Goal: Information Seeking & Learning: Learn about a topic

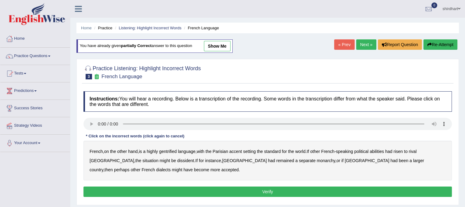
click at [137, 128] on audio at bounding box center [267, 124] width 368 height 12
click at [175, 151] on b "gentrified" at bounding box center [168, 151] width 18 height 5
click at [403, 151] on b "risen" at bounding box center [398, 151] width 9 height 5
click at [141, 120] on div "Instructions: You will hear a recording. Below is a transcription of the record…" at bounding box center [268, 145] width 372 height 114
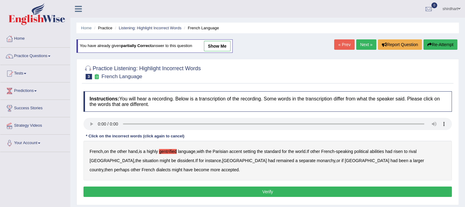
click at [177, 159] on b "dissident" at bounding box center [185, 160] width 17 height 5
click at [130, 168] on b "perhaps" at bounding box center [122, 170] width 16 height 5
click at [295, 189] on button "Verify" at bounding box center [267, 192] width 368 height 10
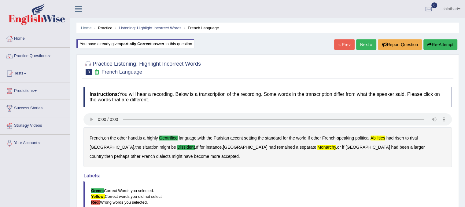
click at [371, 44] on link "Next »" at bounding box center [366, 44] width 20 height 10
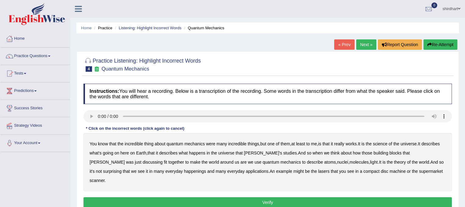
click at [387, 142] on b "science" at bounding box center [380, 144] width 14 height 5
click at [337, 163] on b "nuclei" at bounding box center [342, 162] width 11 height 5
click at [335, 198] on button "Verify" at bounding box center [267, 203] width 368 height 10
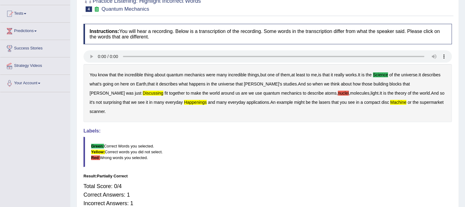
scroll to position [61, 0]
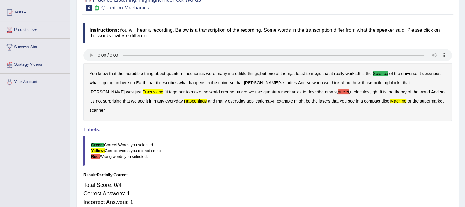
click at [143, 92] on b "discussing" at bounding box center [153, 92] width 21 height 5
click at [184, 100] on b "happenings" at bounding box center [195, 101] width 23 height 5
click at [338, 93] on b "nuclei" at bounding box center [343, 92] width 11 height 5
click at [390, 99] on b "machine" at bounding box center [398, 101] width 16 height 5
click at [153, 71] on div "You know that the incredible thing about quantum mechanics were many incredible…" at bounding box center [267, 92] width 368 height 58
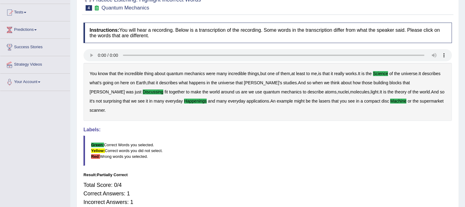
click at [155, 76] on div "You know that the incredible thing about quantum mechanics were many incredible…" at bounding box center [267, 92] width 368 height 58
click at [162, 73] on b "about" at bounding box center [160, 73] width 11 height 5
click at [162, 74] on b "about" at bounding box center [160, 73] width 11 height 5
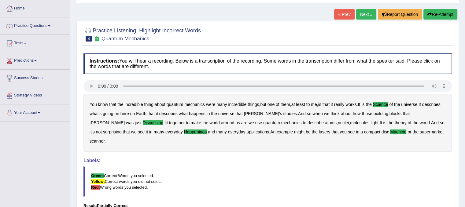
scroll to position [0, 0]
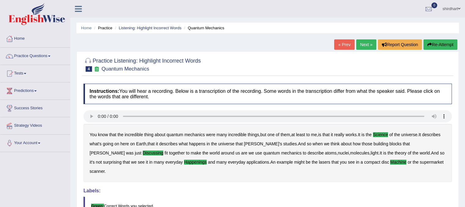
click at [446, 43] on button "Re-Attempt" at bounding box center [440, 44] width 34 height 10
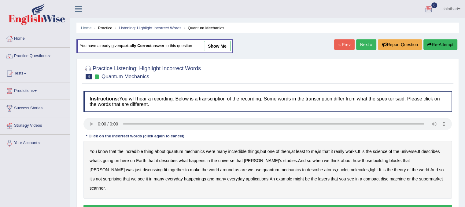
click at [386, 151] on b "science" at bounding box center [380, 151] width 14 height 5
click at [370, 169] on b "light" at bounding box center [374, 170] width 8 height 5
click at [327, 205] on button "Verify" at bounding box center [267, 210] width 368 height 10
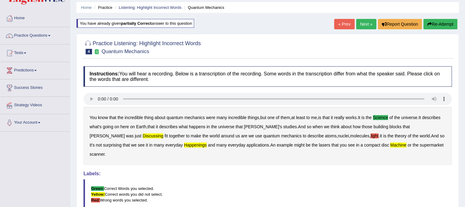
scroll to position [31, 0]
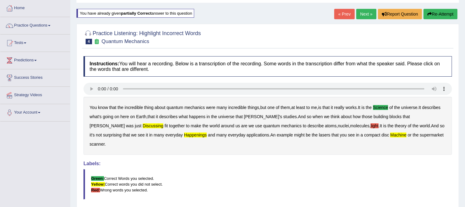
click at [324, 124] on div "You know that the incredible thing about quantum mechanics were many incredible…" at bounding box center [267, 126] width 368 height 58
click at [371, 124] on b "light" at bounding box center [375, 126] width 8 height 5
click at [143, 124] on b "discussing" at bounding box center [153, 126] width 21 height 5
click at [184, 133] on b "happenings" at bounding box center [195, 135] width 23 height 5
click at [390, 135] on b "machine" at bounding box center [398, 135] width 16 height 5
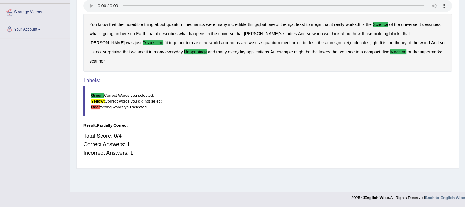
scroll to position [0, 0]
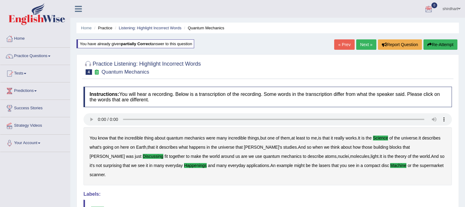
click at [367, 40] on link "Next »" at bounding box center [366, 44] width 20 height 10
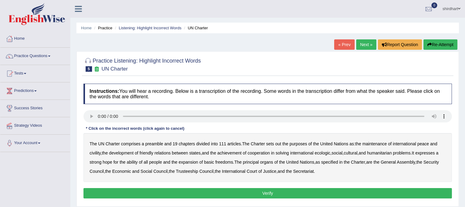
click at [206, 144] on b "divided" at bounding box center [202, 144] width 13 height 5
click at [92, 151] on b "civility" at bounding box center [95, 153] width 11 height 5
click at [327, 152] on b "ecologic" at bounding box center [323, 153] width 16 height 5
click at [198, 171] on b "Trusteeship" at bounding box center [187, 171] width 22 height 5
click at [265, 193] on button "Verify" at bounding box center [267, 193] width 368 height 10
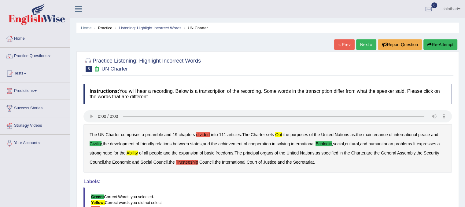
click at [368, 44] on link "Next »" at bounding box center [366, 44] width 20 height 10
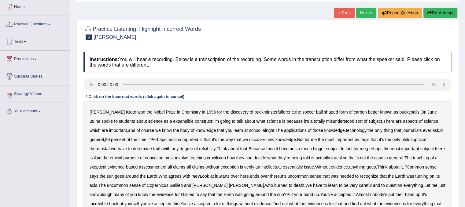
scroll to position [61, 0]
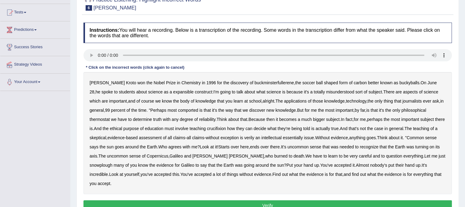
click at [325, 94] on div "[PERSON_NAME] won the Nobel Prize in Chemistry in [DATE] for the discovery of b…" at bounding box center [267, 133] width 368 height 122
click at [326, 91] on b "misunderstood" at bounding box center [340, 92] width 28 height 5
click at [226, 128] on b "crucifixion" at bounding box center [216, 128] width 19 height 5
click at [254, 138] on b "verily" at bounding box center [249, 137] width 10 height 5
click at [102, 166] on b "snowplough" at bounding box center [101, 165] width 23 height 5
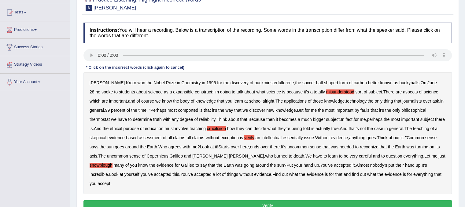
click at [144, 202] on button "Verify" at bounding box center [267, 206] width 368 height 10
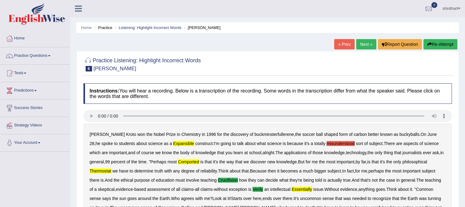
scroll to position [0, 0]
click at [366, 44] on link "Next »" at bounding box center [366, 44] width 20 height 10
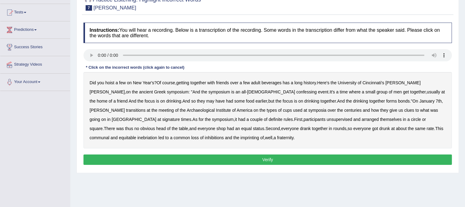
click at [296, 92] on b "confessing" at bounding box center [306, 92] width 20 height 5
click at [232, 156] on button "Verify" at bounding box center [267, 160] width 368 height 10
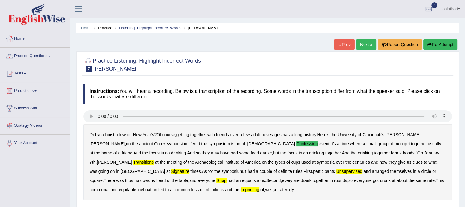
click at [370, 48] on link "Next »" at bounding box center [366, 44] width 20 height 10
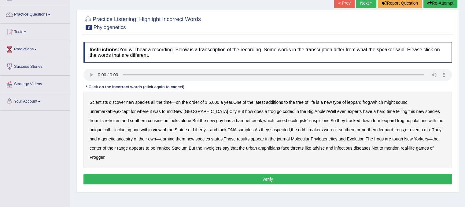
scroll to position [61, 0]
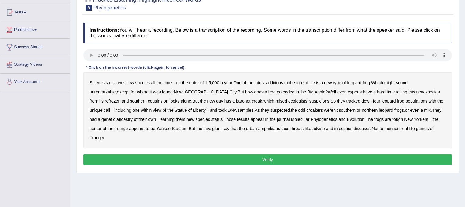
click at [283, 92] on b "coded" at bounding box center [289, 92] width 12 height 5
click at [420, 155] on button "Verify" at bounding box center [267, 160] width 368 height 10
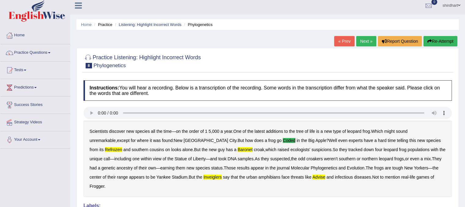
scroll to position [0, 0]
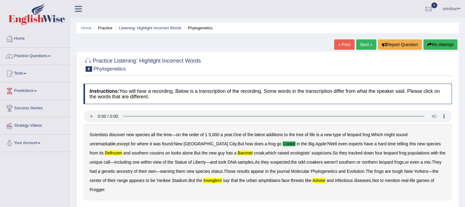
click at [365, 42] on link "Next »" at bounding box center [366, 44] width 20 height 10
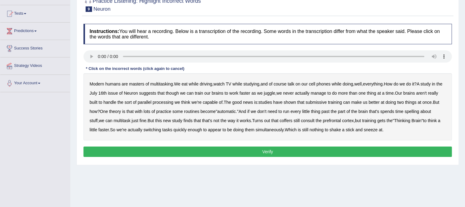
scroll to position [61, 0]
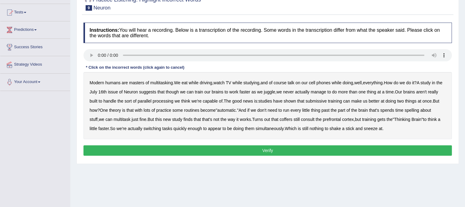
click at [179, 92] on b "though" at bounding box center [172, 92] width 13 height 5
click at [135, 150] on button "Verify" at bounding box center [267, 151] width 368 height 10
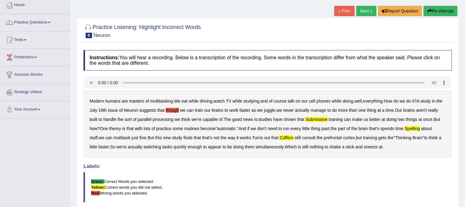
scroll to position [0, 0]
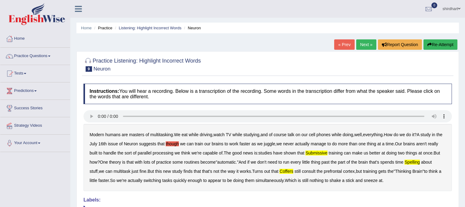
click at [367, 43] on link "Next »" at bounding box center [366, 44] width 20 height 10
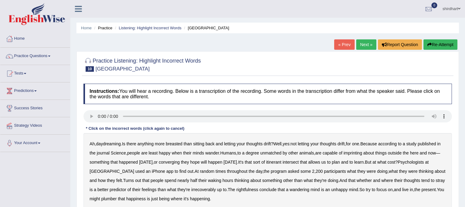
click at [99, 128] on div "* Click on the incorrect words (click again to cancel)" at bounding box center [134, 129] width 103 height 6
click at [169, 129] on div "* Click on the incorrect words (click again to cancel)" at bounding box center [134, 129] width 103 height 6
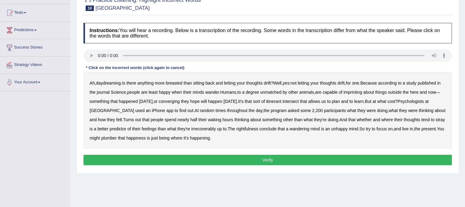
scroll to position [61, 0]
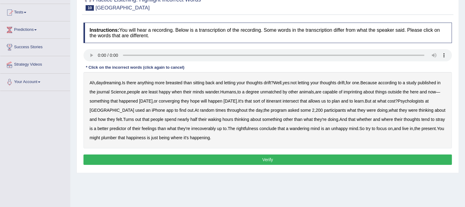
click at [362, 92] on b "imprinting" at bounding box center [353, 92] width 19 height 5
click at [424, 99] on b "Psychologists" at bounding box center [411, 101] width 26 height 5
click at [298, 159] on button "Verify" at bounding box center [267, 160] width 368 height 10
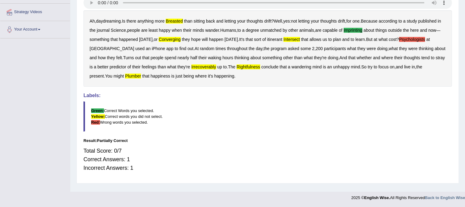
scroll to position [22, 0]
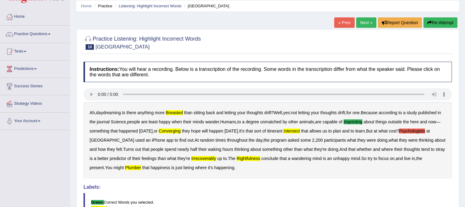
click at [371, 21] on link "Next »" at bounding box center [366, 22] width 20 height 10
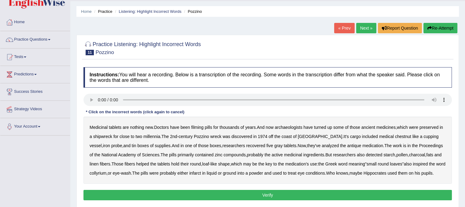
scroll to position [31, 0]
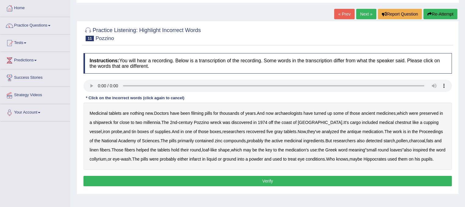
click at [395, 122] on b "chestnut" at bounding box center [403, 122] width 16 height 5
click at [210, 131] on b "boxes" at bounding box center [215, 131] width 11 height 5
click at [189, 132] on div "Medicinal tablets are nothing new . Doctors have been filming pills for thousan…" at bounding box center [267, 136] width 368 height 67
click at [188, 132] on div "Medicinal tablets are nothing new . Doctors have been filming pills for thousan…" at bounding box center [267, 136] width 368 height 67
click at [100, 176] on button "Verify" at bounding box center [267, 181] width 368 height 10
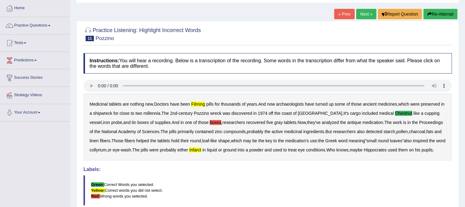
click at [365, 17] on link "Next »" at bounding box center [366, 14] width 20 height 10
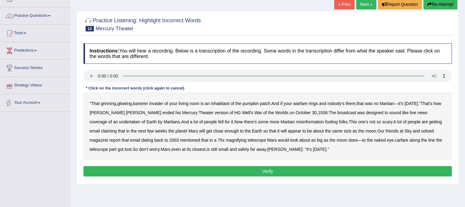
scroll to position [61, 0]
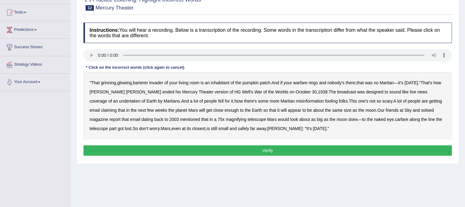
click at [141, 99] on b "undertaken" at bounding box center [129, 101] width 21 height 5
click at [343, 153] on button "Verify" at bounding box center [267, 151] width 368 height 10
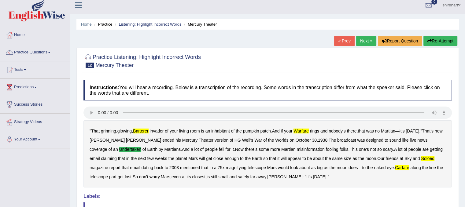
scroll to position [0, 0]
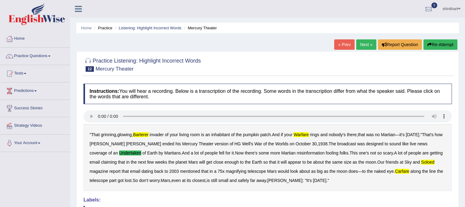
click at [435, 44] on button "Re-Attempt" at bounding box center [440, 44] width 34 height 10
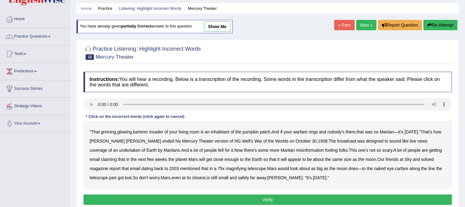
scroll to position [31, 0]
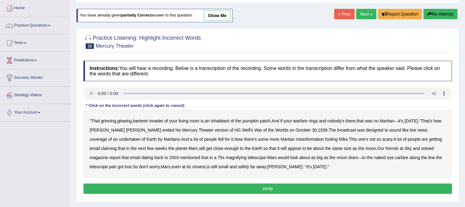
click at [305, 121] on b "warfare" at bounding box center [300, 121] width 14 height 5
click at [443, 126] on div "" That grinning , glowing , barterer invader of your living room is an inhabita…" at bounding box center [267, 143] width 368 height 67
click at [141, 137] on b "undertaken" at bounding box center [129, 139] width 21 height 5
click at [311, 184] on button "Verify" at bounding box center [267, 189] width 368 height 10
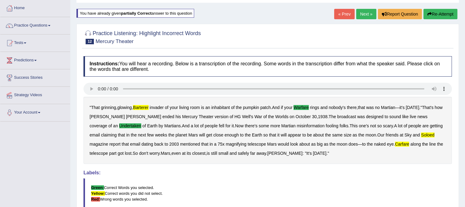
click at [368, 14] on link "Next »" at bounding box center [366, 14] width 20 height 10
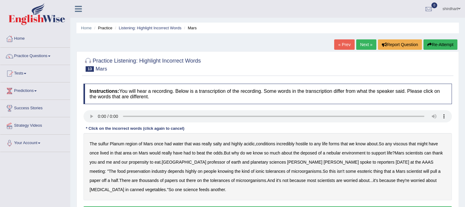
click at [407, 144] on b "viscous" at bounding box center [400, 144] width 14 height 5
click at [439, 151] on b "thank" at bounding box center [437, 153] width 10 height 5
click at [438, 152] on b "thank" at bounding box center [437, 153] width 10 height 5
click at [166, 187] on b "vegetables" at bounding box center [155, 189] width 21 height 5
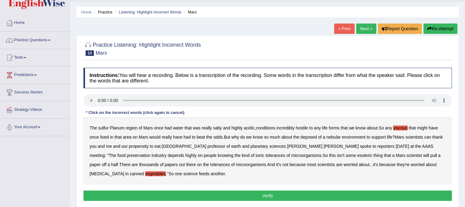
scroll to position [31, 0]
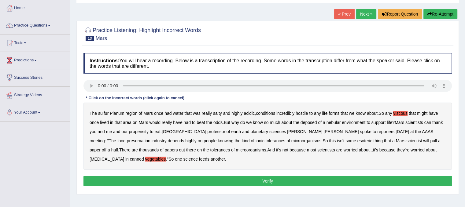
click at [375, 179] on button "Verify" at bounding box center [267, 181] width 368 height 10
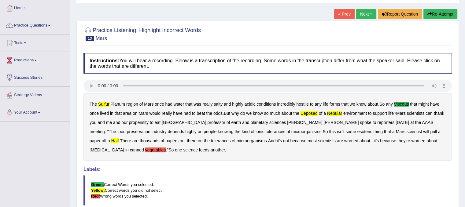
click at [431, 19] on button "Re-Attempt" at bounding box center [440, 14] width 34 height 10
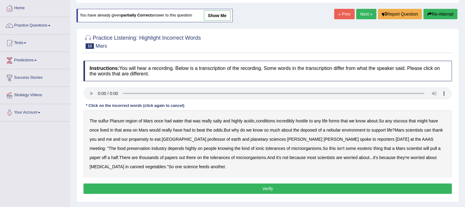
click at [107, 121] on b "sulfur" at bounding box center [103, 121] width 10 height 5
click at [285, 187] on button "Verify" at bounding box center [267, 189] width 368 height 10
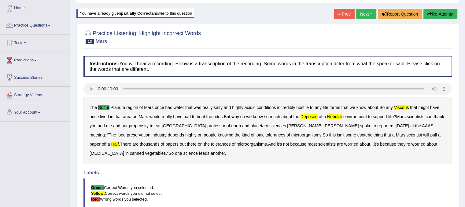
click at [362, 18] on link "Next »" at bounding box center [366, 14] width 20 height 10
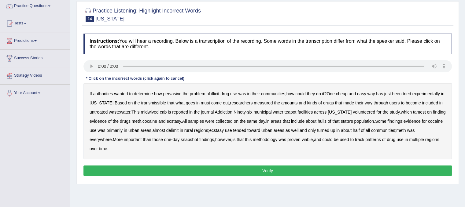
scroll to position [61, 0]
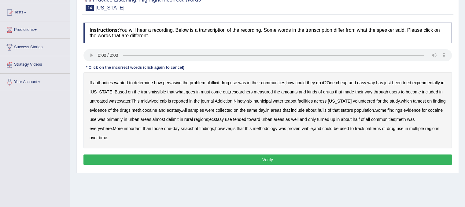
click at [218, 81] on b "illicit" at bounding box center [215, 82] width 8 height 5
click at [179, 109] on b "ecstasy" at bounding box center [174, 110] width 14 height 5
click at [382, 162] on button "Verify" at bounding box center [267, 160] width 368 height 10
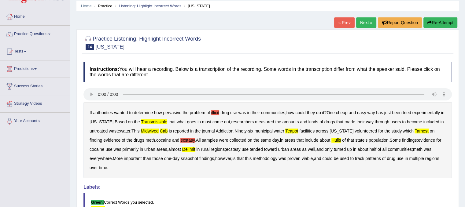
scroll to position [0, 0]
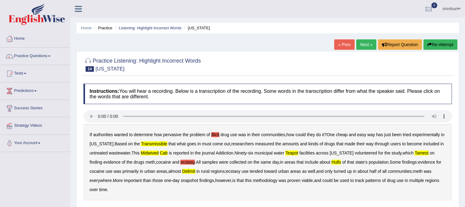
click at [361, 39] on link "Next »" at bounding box center [366, 44] width 20 height 10
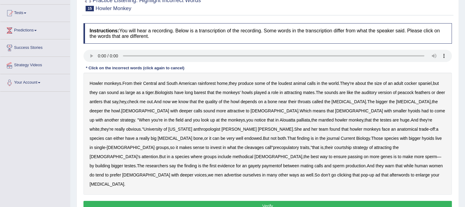
scroll to position [61, 0]
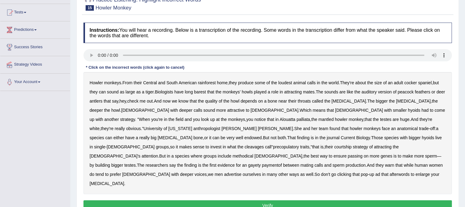
click at [283, 201] on button "Verify" at bounding box center [267, 206] width 368 height 10
